Goal: Transaction & Acquisition: Purchase product/service

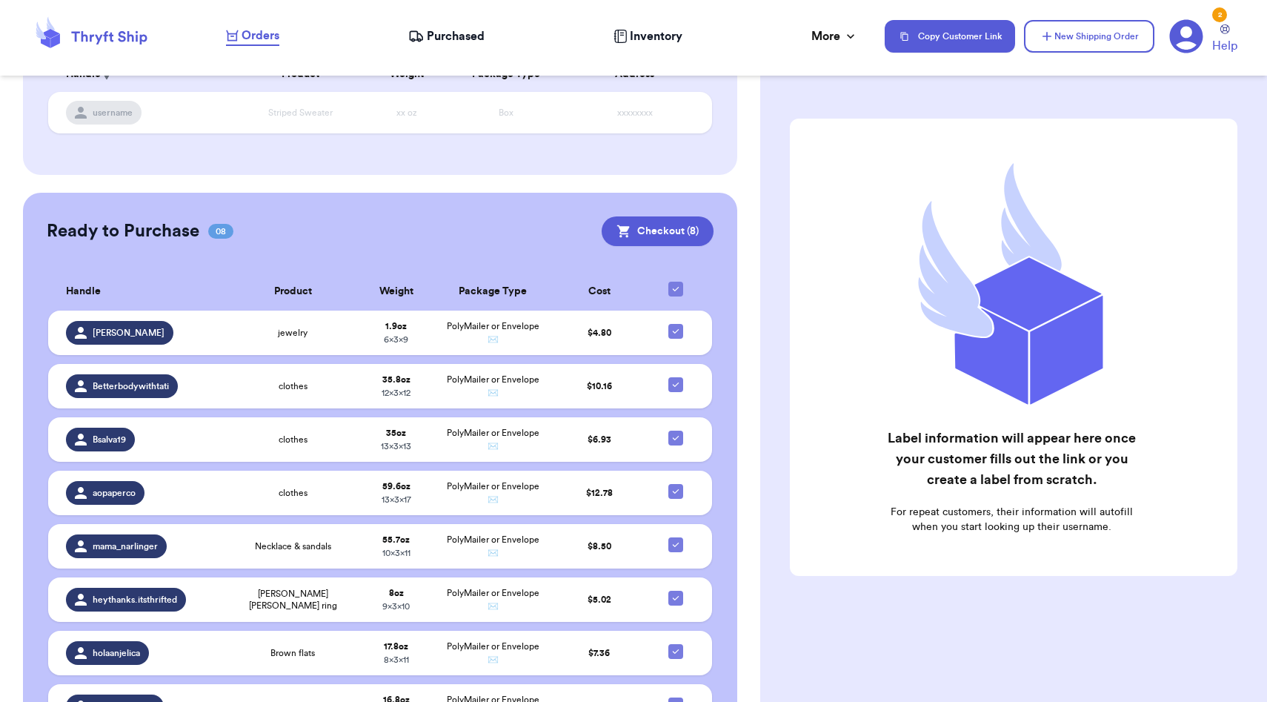
scroll to position [344, 0]
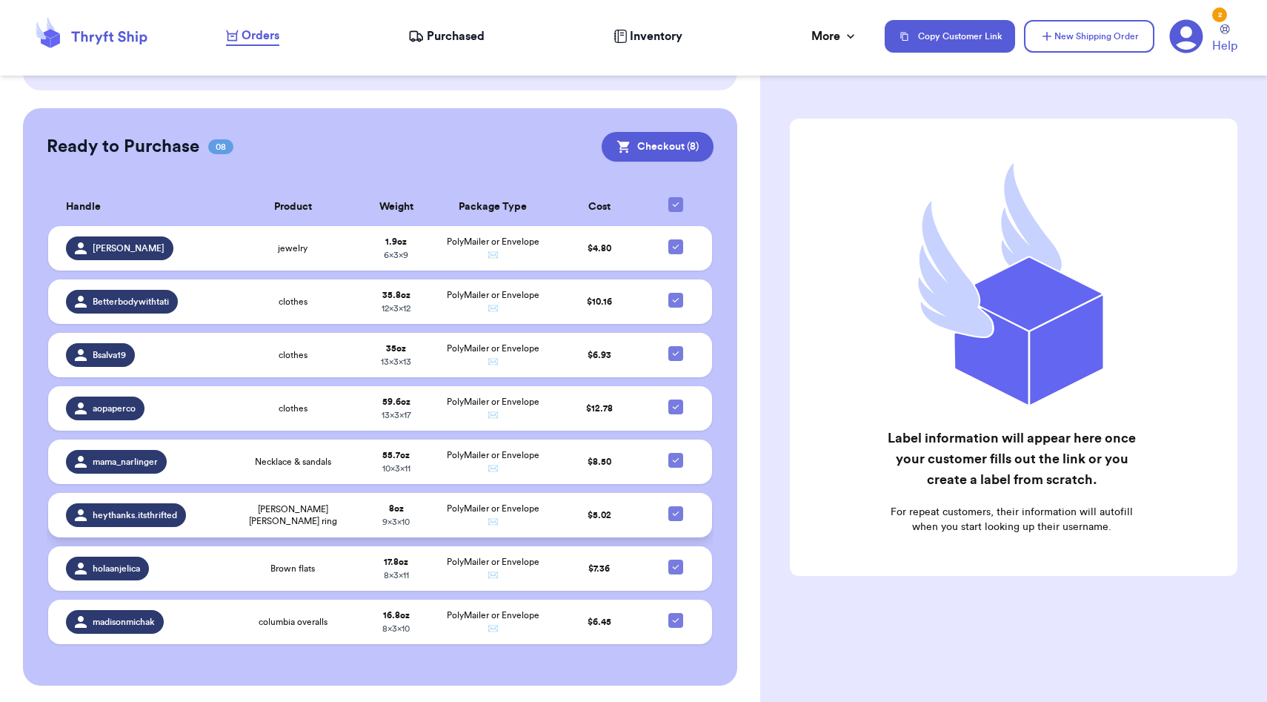
click at [675, 510] on icon at bounding box center [676, 513] width 12 height 12
click at [675, 506] on input "checkbox" at bounding box center [675, 505] width 1 height 1
checkbox input "false"
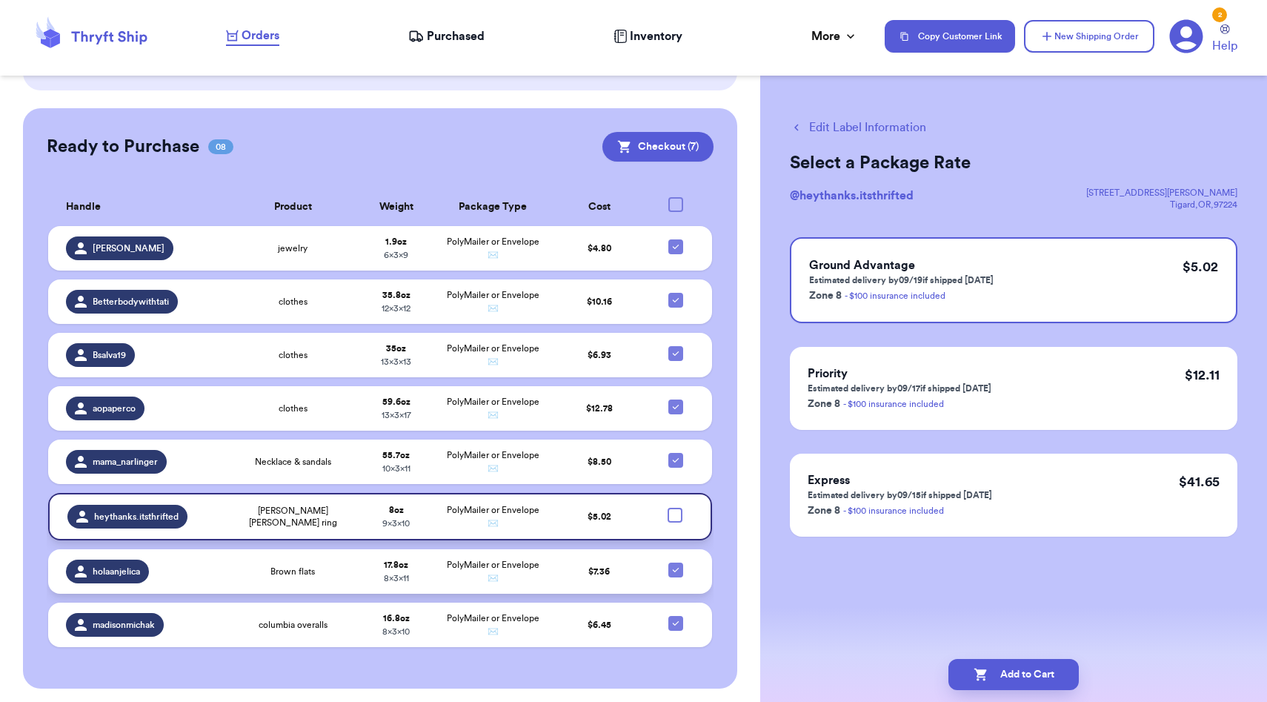
click at [675, 572] on icon at bounding box center [676, 570] width 12 height 12
click at [675, 562] on input "checkbox" at bounding box center [675, 562] width 1 height 1
checkbox input "false"
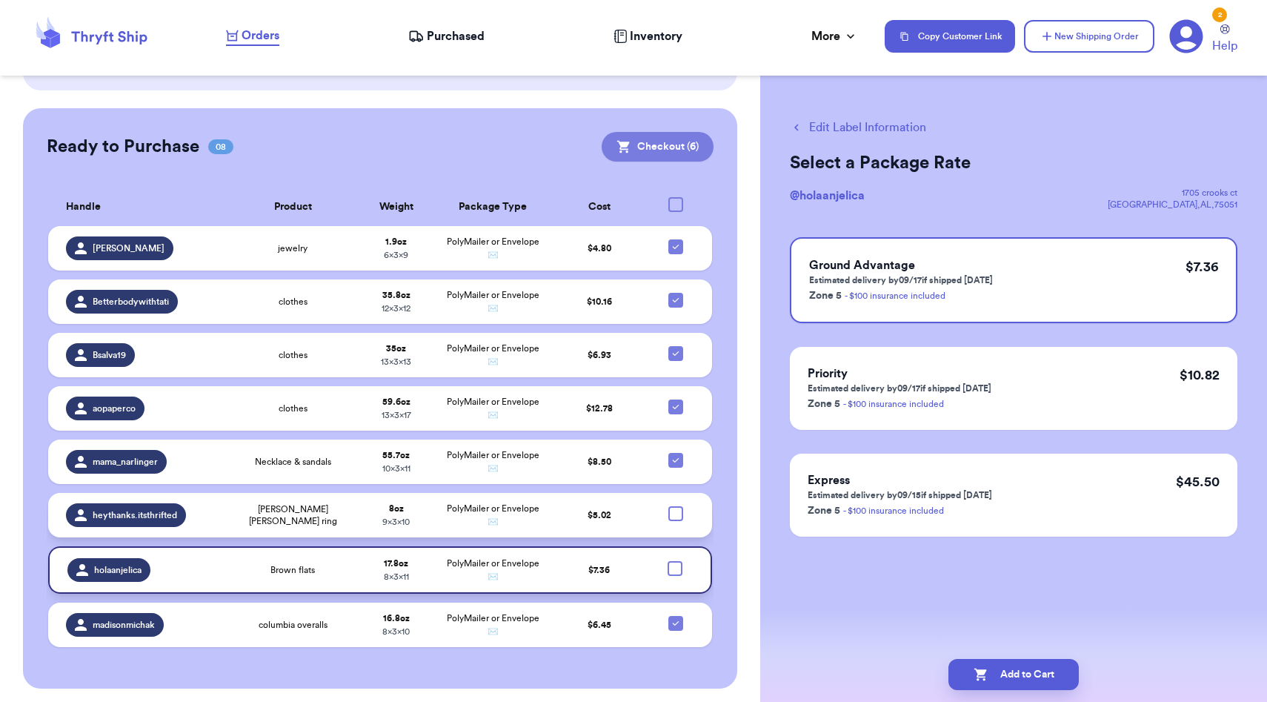
click at [651, 150] on button "Checkout ( 6 )" at bounding box center [658, 147] width 112 height 30
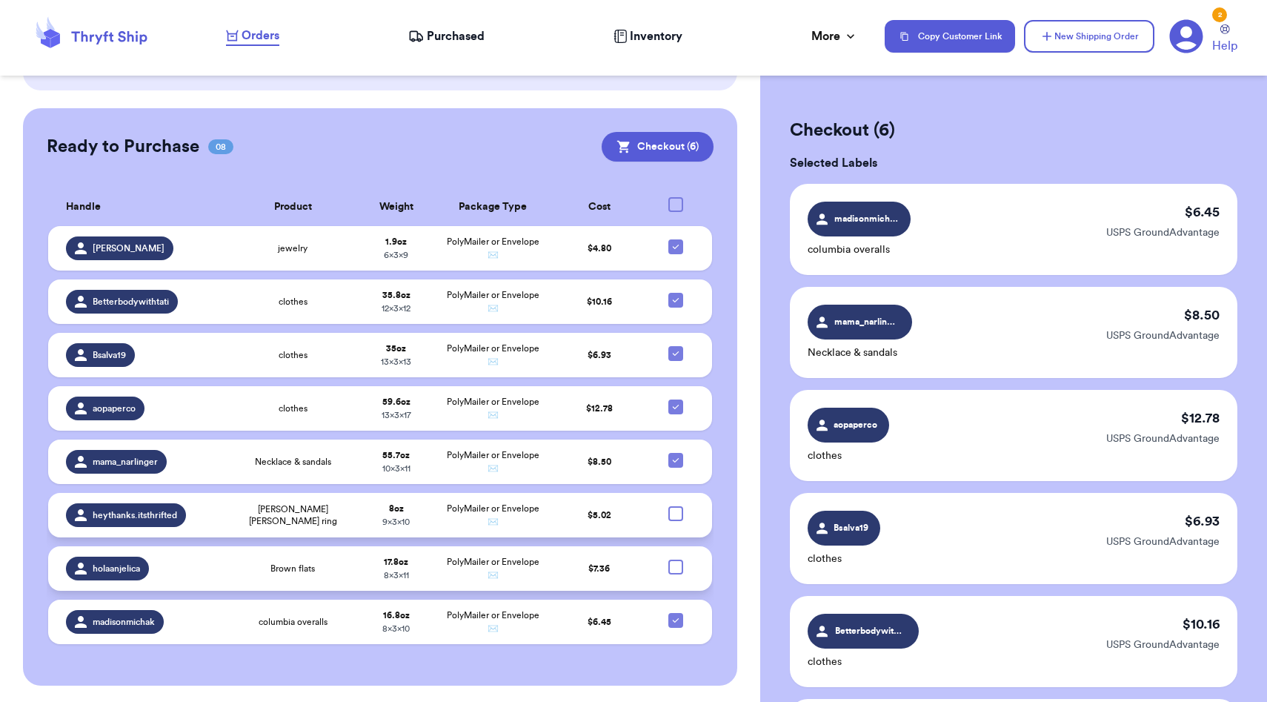
scroll to position [467, 0]
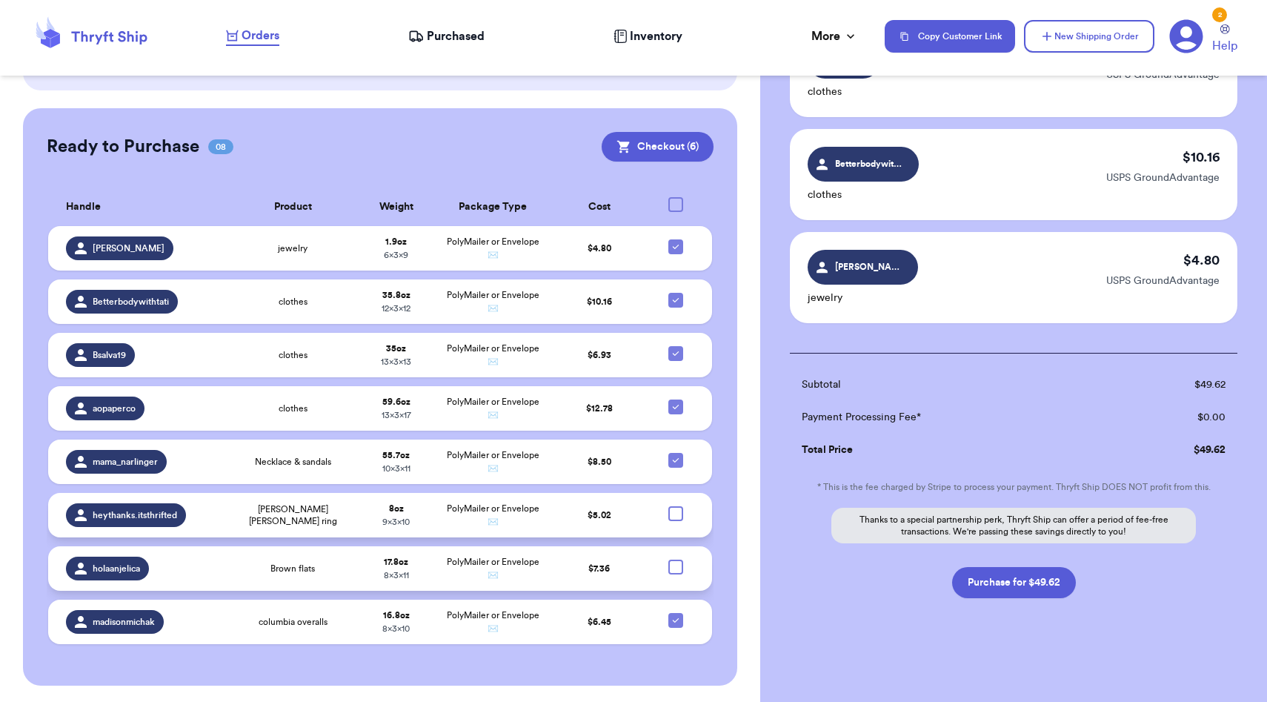
click at [682, 512] on div at bounding box center [675, 513] width 15 height 15
click at [676, 506] on input "checkbox" at bounding box center [675, 505] width 1 height 1
checkbox input "true"
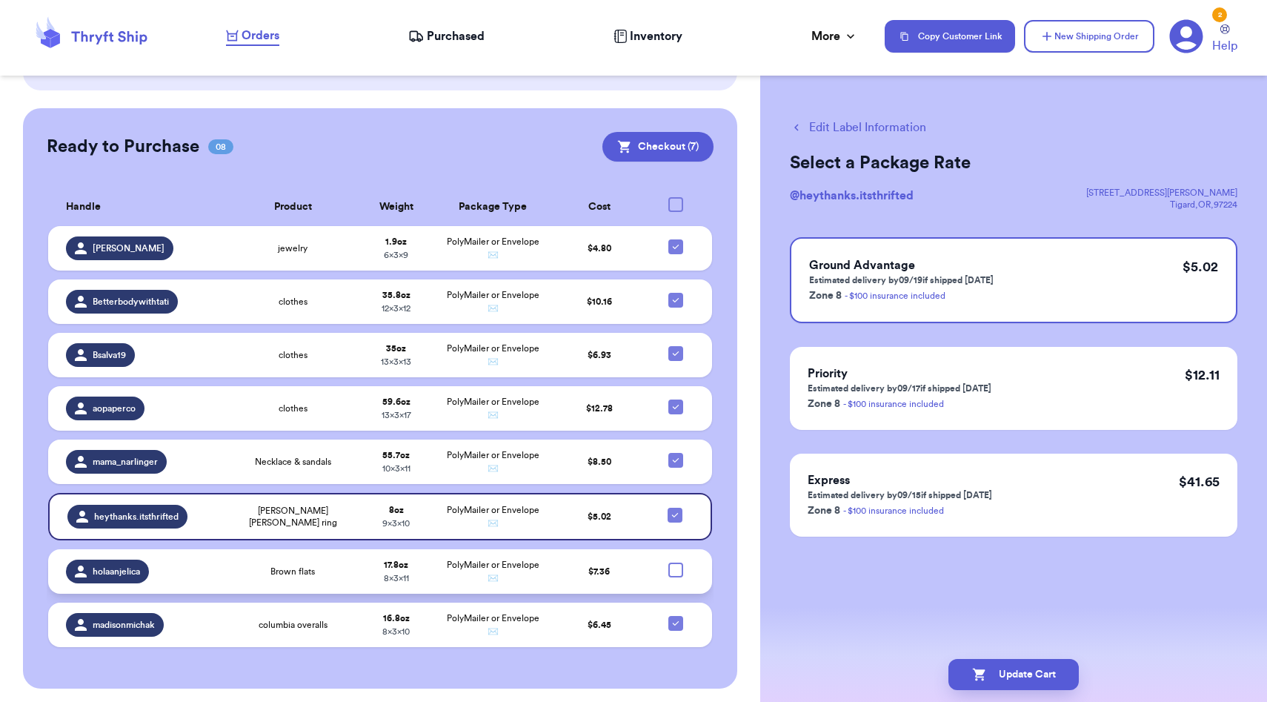
click at [674, 564] on div at bounding box center [675, 569] width 15 height 15
click at [675, 562] on input "checkbox" at bounding box center [675, 562] width 1 height 1
checkbox input "true"
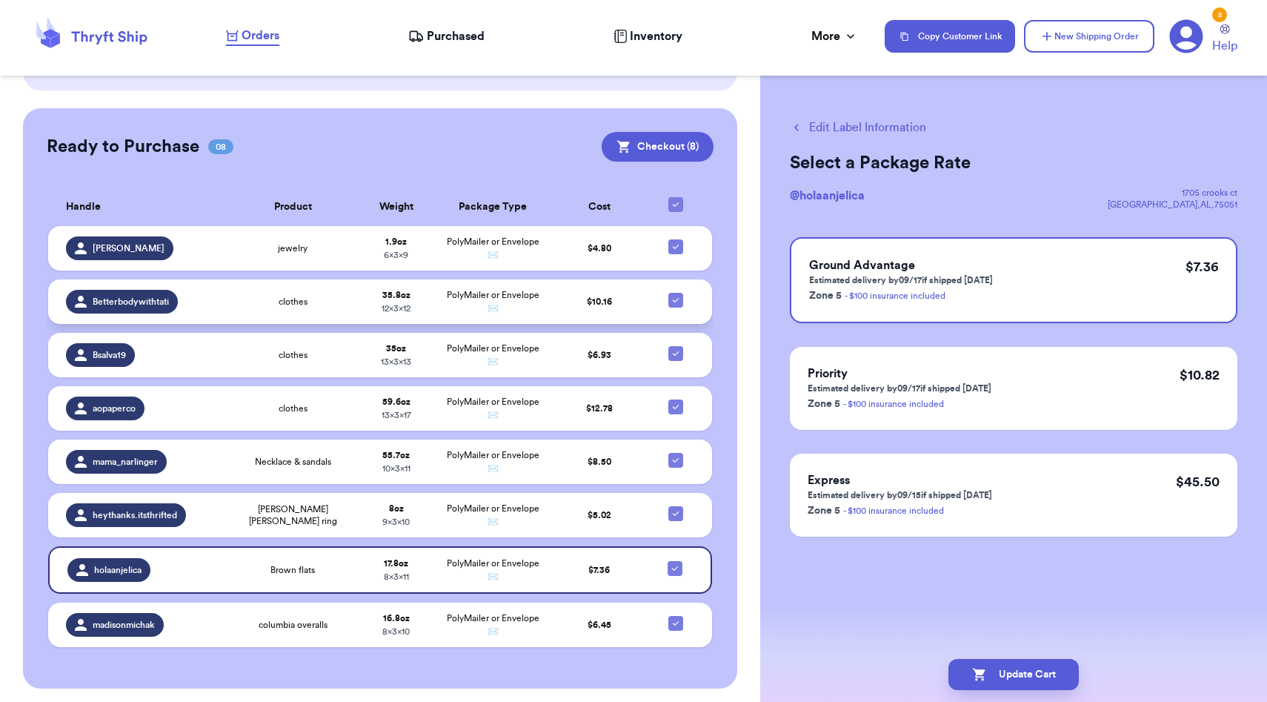
scroll to position [347, 0]
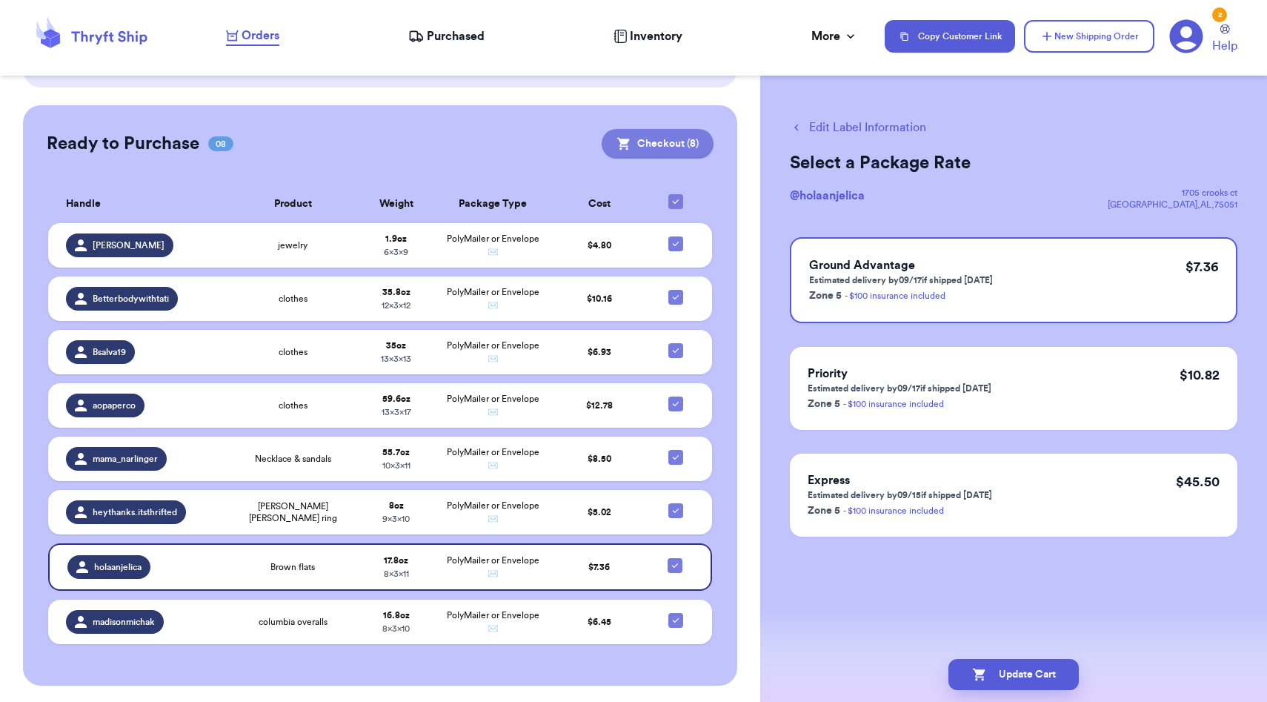
click at [666, 142] on button "Checkout ( 8 )" at bounding box center [658, 144] width 112 height 30
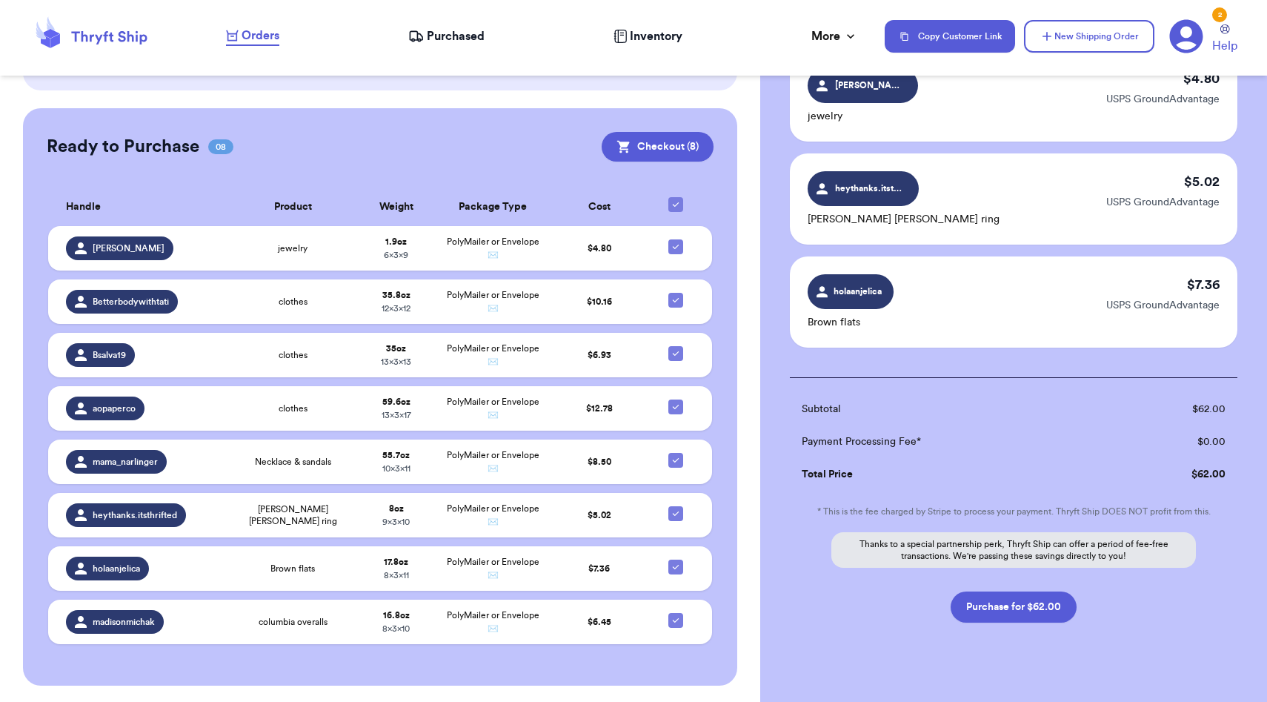
scroll to position [673, 0]
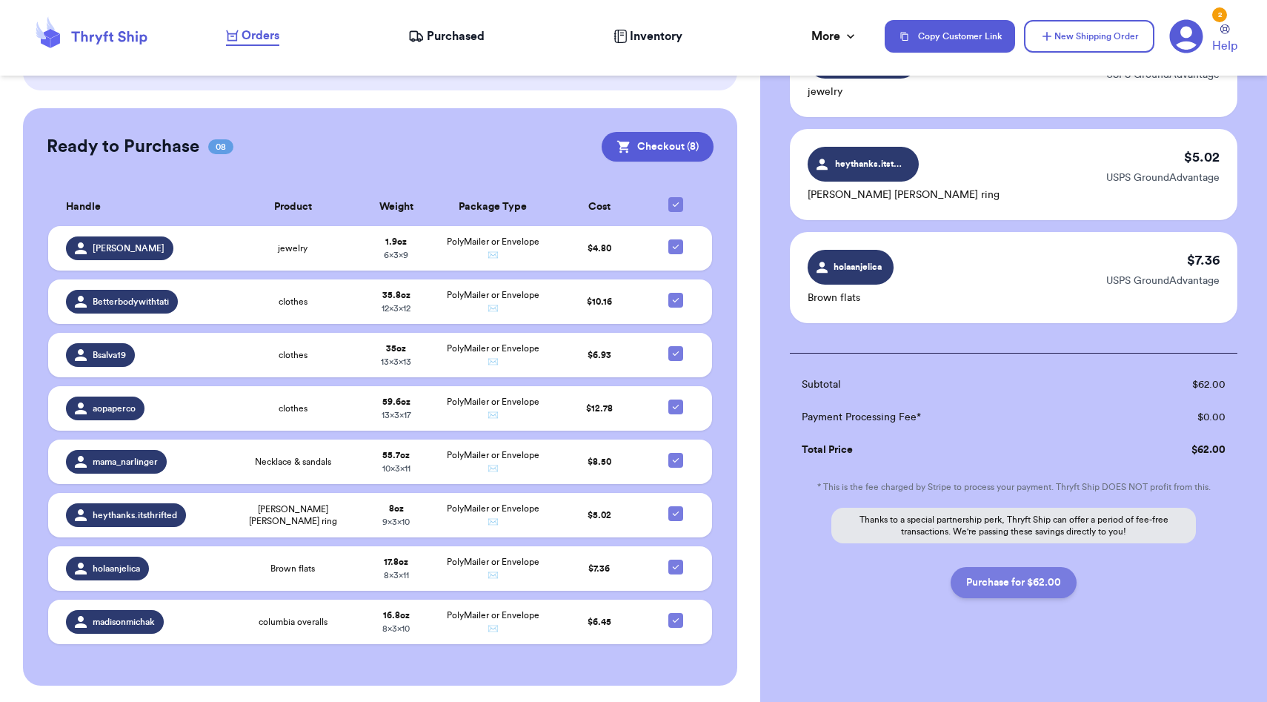
click at [987, 576] on button "Purchase for $62.00" at bounding box center [1013, 582] width 126 height 31
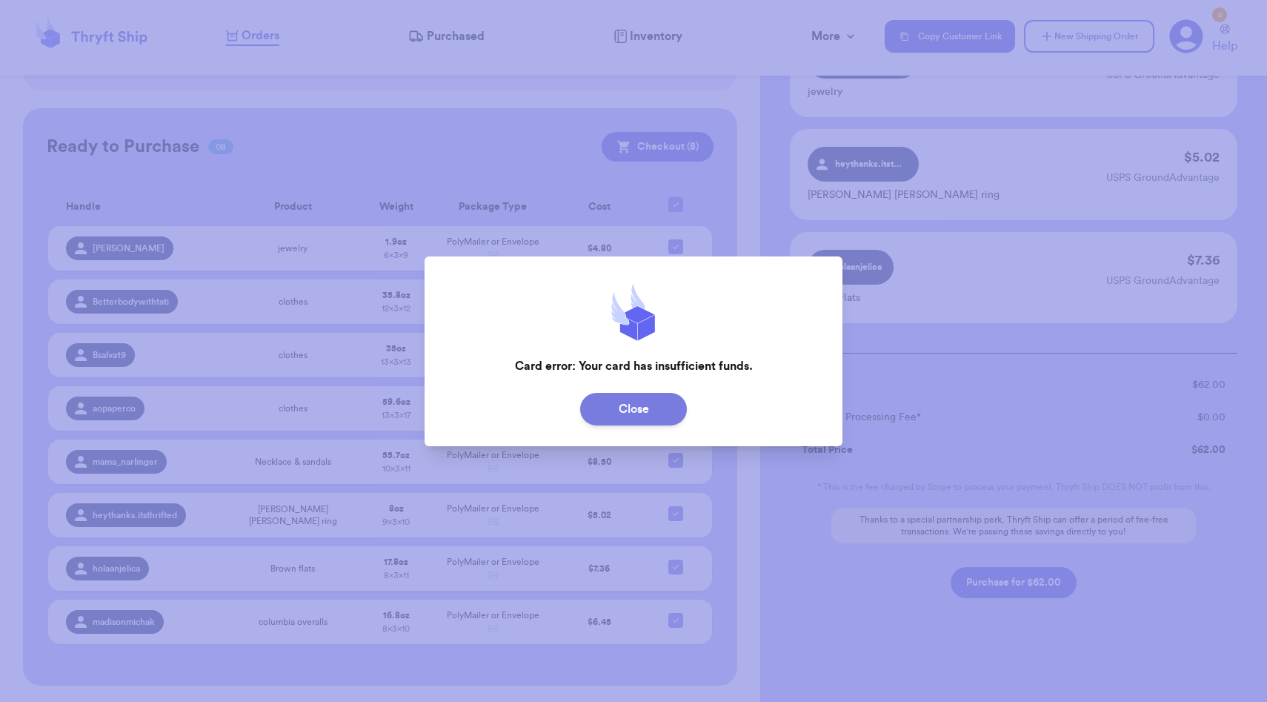
click at [643, 407] on button "Close" at bounding box center [633, 409] width 107 height 33
